Goal: Find specific page/section: Find specific page/section

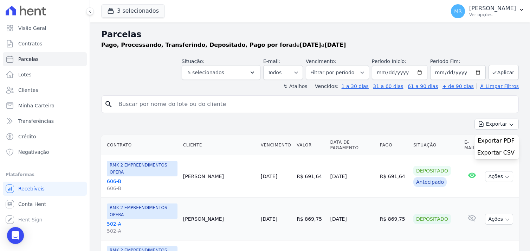
select select
click at [37, 46] on span "Contratos" at bounding box center [30, 43] width 24 height 7
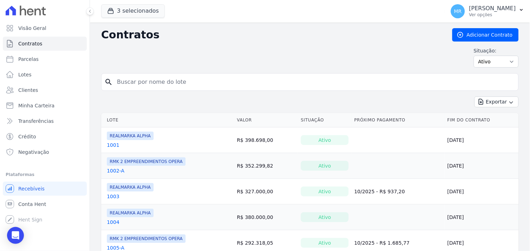
click at [127, 82] on input "search" at bounding box center [314, 82] width 403 height 14
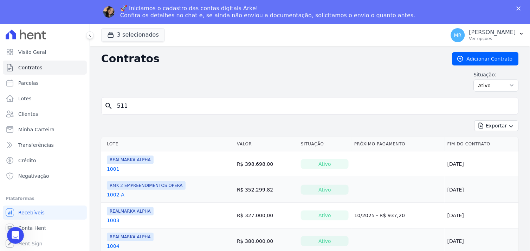
type input "511"
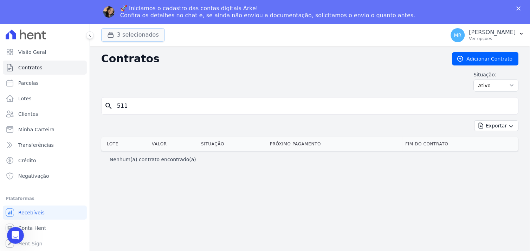
click at [132, 32] on button "3 selecionados" at bounding box center [133, 34] width 64 height 13
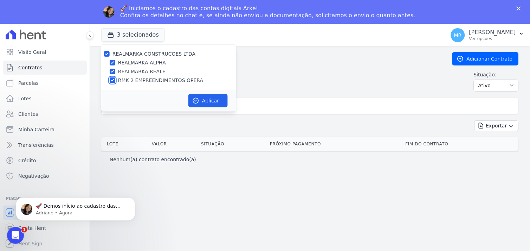
click at [111, 80] on input "RMK 2 EMPREENDIMENTOS OPERA" at bounding box center [113, 80] width 6 height 6
checkbox input "false"
click at [113, 69] on input "REALMARKA REALE" at bounding box center [113, 72] width 6 height 6
checkbox input "false"
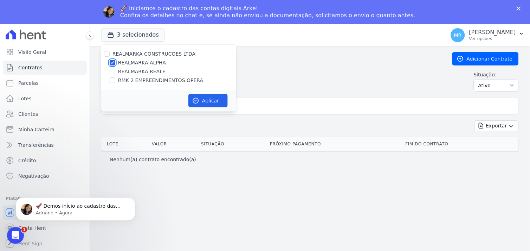
click at [113, 64] on input "REALMARKA ALPHA" at bounding box center [113, 63] width 6 height 6
checkbox input "false"
click at [112, 80] on input "RMK 2 EMPREENDIMENTOS OPERA" at bounding box center [113, 80] width 6 height 6
checkbox input "true"
click at [207, 96] on button "Aplicar" at bounding box center [207, 100] width 39 height 13
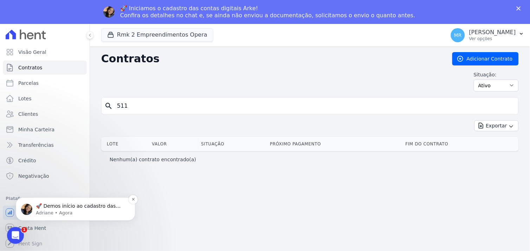
click at [81, 213] on p "Adriane • Agora" at bounding box center [81, 212] width 91 height 6
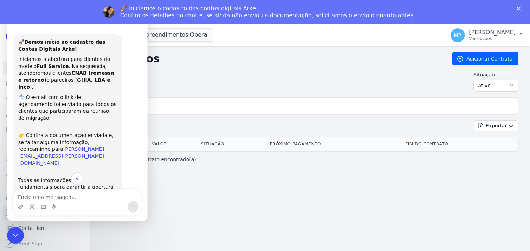
click at [274, 199] on div "Contratos Adicionar Contrato Situação: Ativo Todos Pausado Distratado Rascunho …" at bounding box center [310, 160] width 440 height 228
drag, startPoint x: 276, startPoint y: 61, endPoint x: 368, endPoint y: 183, distance: 153.1
click at [275, 62] on h2 "Contratos" at bounding box center [271, 58] width 340 height 13
click at [381, 226] on div "Contratos Adicionar Contrato Situação: Ativo Todos Pausado Distratado Rascunho …" at bounding box center [310, 160] width 440 height 228
